Goal: Information Seeking & Learning: Learn about a topic

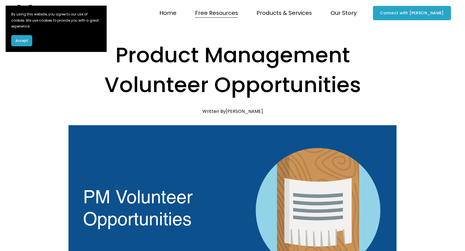
click at [22, 40] on span "Accept" at bounding box center [21, 40] width 13 height 5
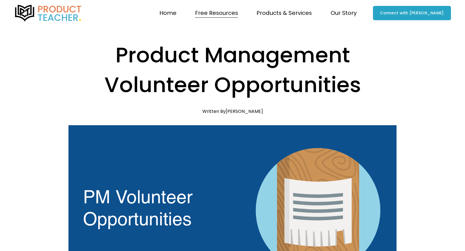
click at [66, 11] on img at bounding box center [48, 13] width 68 height 17
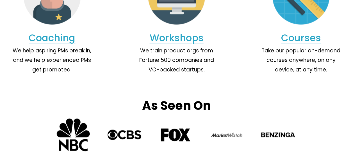
scroll to position [599, 0]
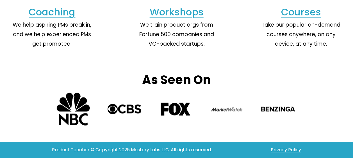
click at [65, 12] on link "Coaching" at bounding box center [52, 11] width 47 height 13
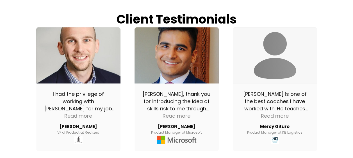
scroll to position [516, 0]
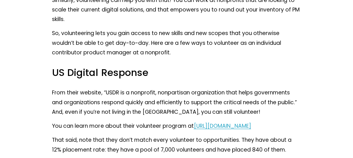
scroll to position [757, 0]
